Goal: Task Accomplishment & Management: Use online tool/utility

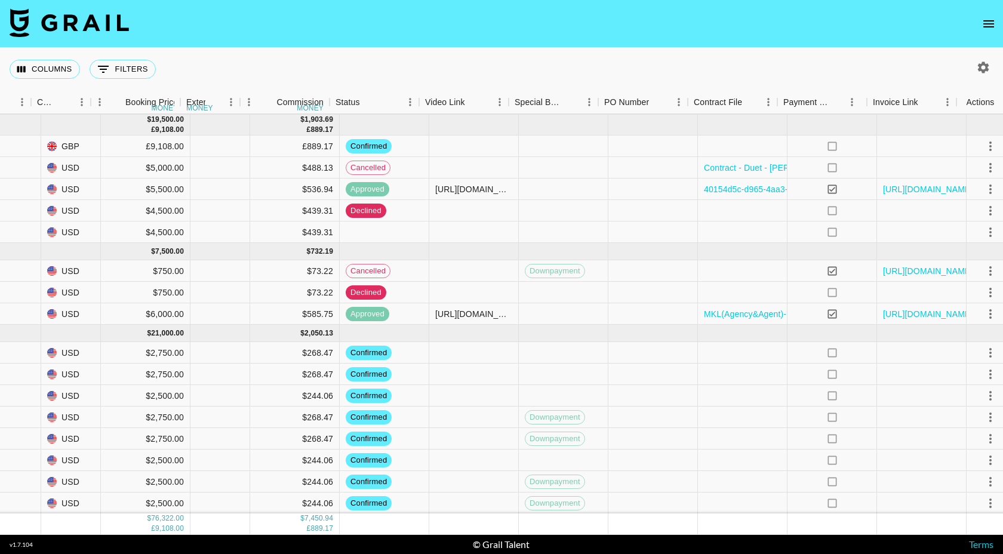
scroll to position [167, 561]
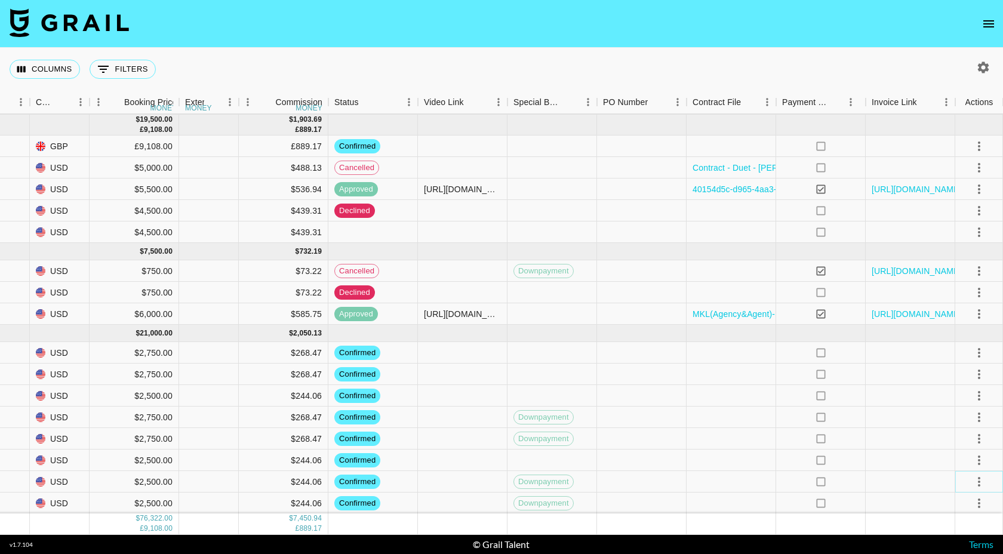
click at [979, 485] on icon "select merge strategy" at bounding box center [978, 482] width 2 height 10
click at [964, 458] on div "Approve" at bounding box center [953, 456] width 36 height 14
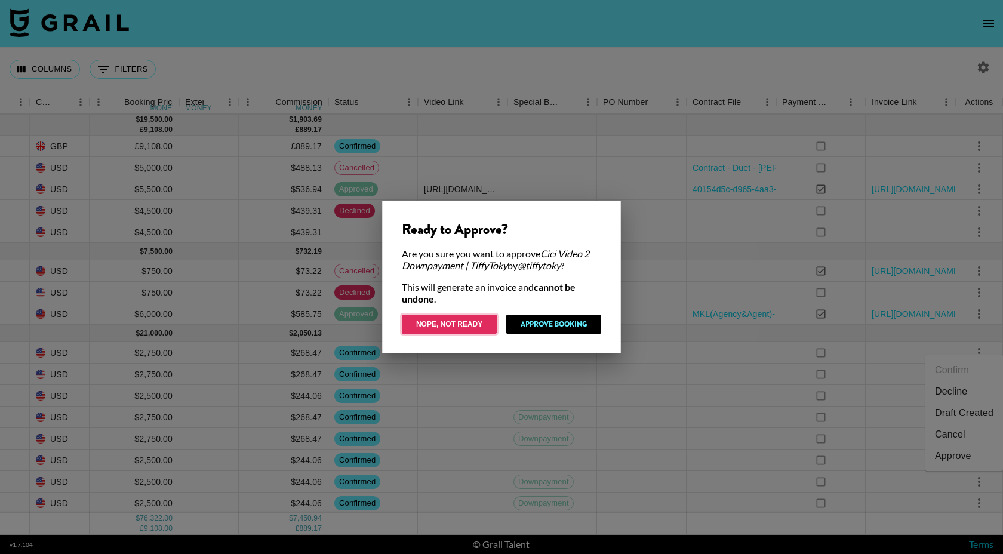
click at [465, 326] on button "Nope, Not Ready" at bounding box center [449, 323] width 95 height 19
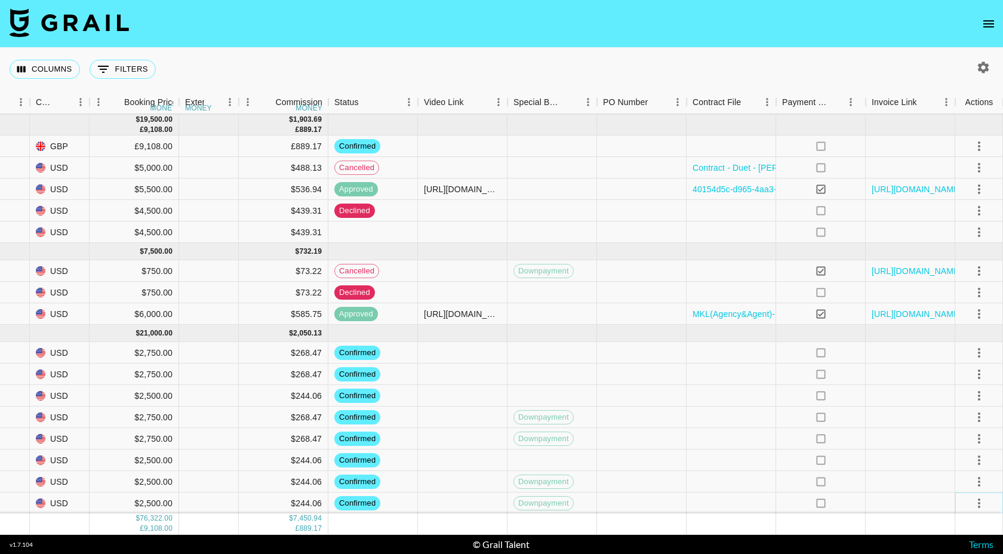
click at [978, 499] on icon "select merge strategy" at bounding box center [978, 503] width 2 height 10
click at [958, 498] on div at bounding box center [979, 502] width 48 height 21
click at [977, 500] on icon "select merge strategy" at bounding box center [979, 503] width 14 height 14
click at [937, 480] on div "Approve" at bounding box center [953, 477] width 36 height 14
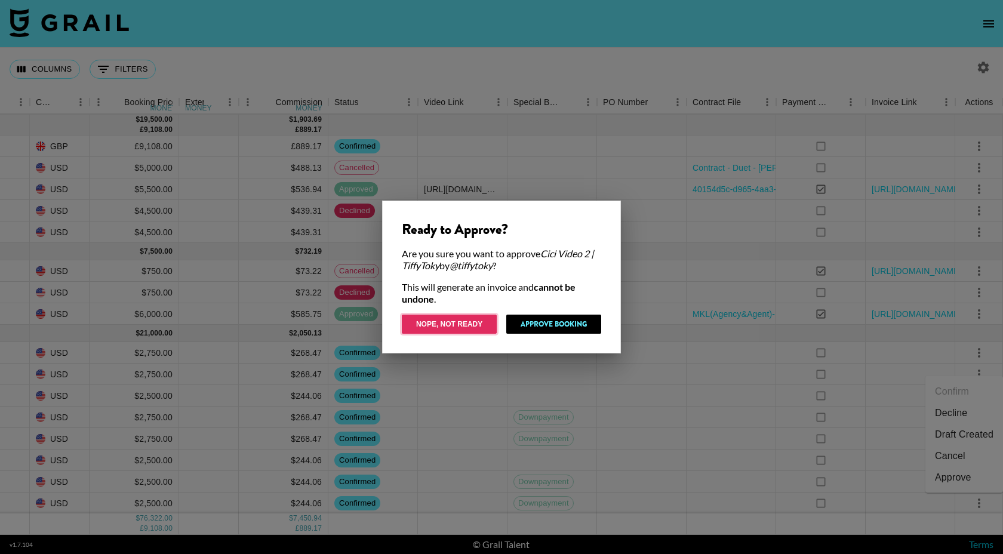
click at [470, 326] on button "Nope, Not Ready" at bounding box center [449, 323] width 95 height 19
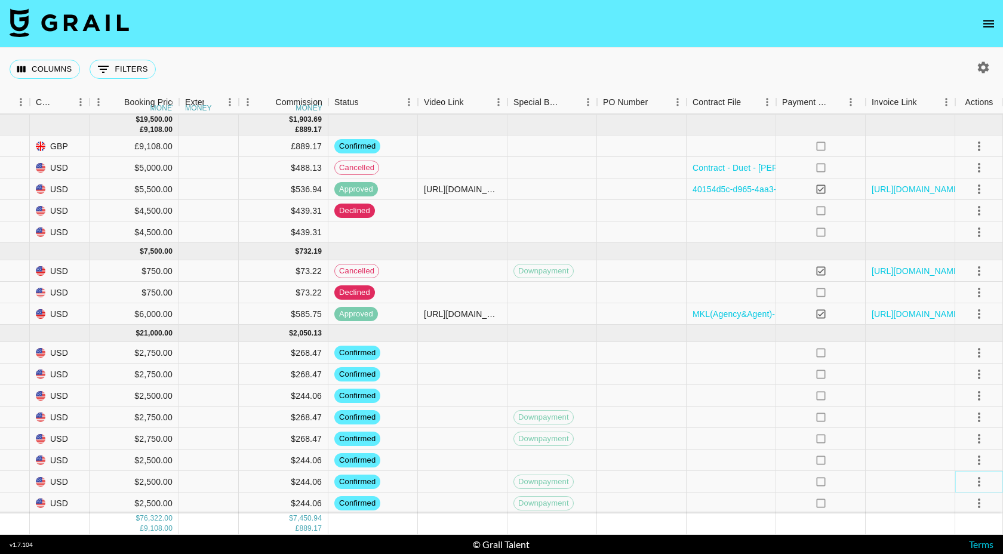
click at [979, 482] on icon "select merge strategy" at bounding box center [979, 481] width 14 height 14
click at [958, 458] on div "Approve" at bounding box center [953, 456] width 36 height 14
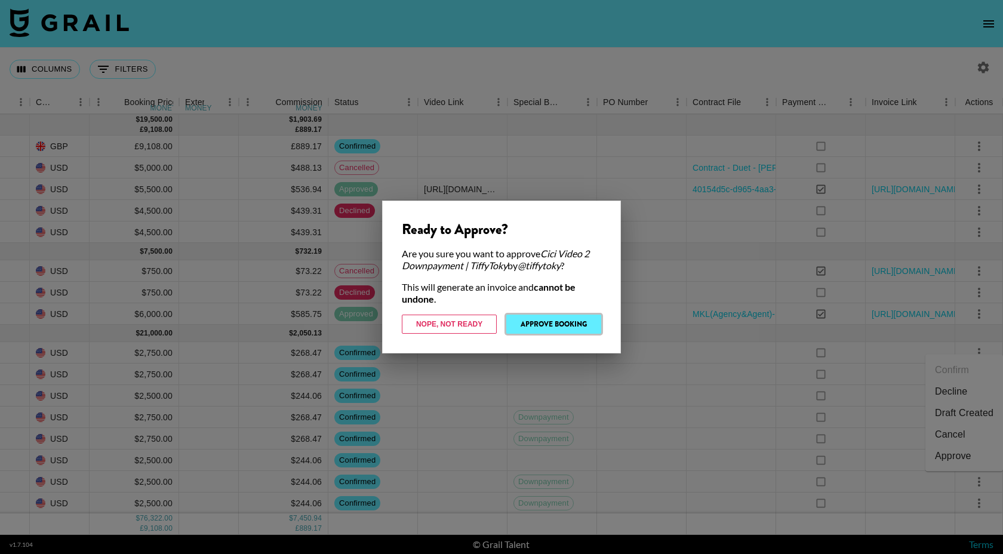
click at [564, 325] on button "Approve Booking" at bounding box center [553, 323] width 95 height 19
